Goal: Entertainment & Leisure: Browse casually

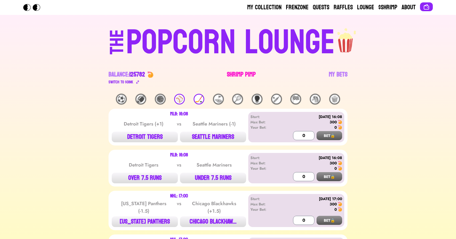
click at [239, 76] on link "Shrimp Pimp" at bounding box center [241, 77] width 29 height 15
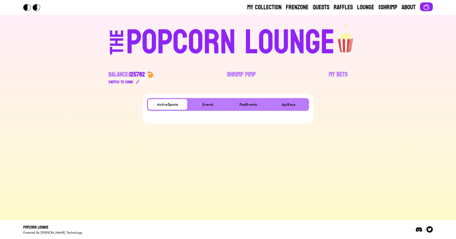
click at [112, 181] on main "ActiveSports Events PastEvents ApiKeys" at bounding box center [228, 155] width 456 height 122
click at [204, 103] on button "Events" at bounding box center [207, 104] width 39 height 11
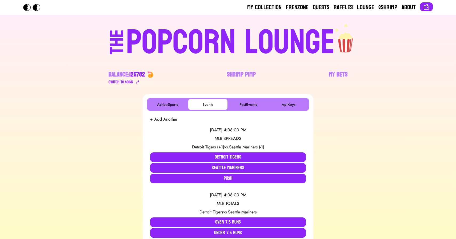
click at [195, 39] on div "POPCORN LOUNGE" at bounding box center [230, 43] width 209 height 34
